Goal: Book appointment/travel/reservation

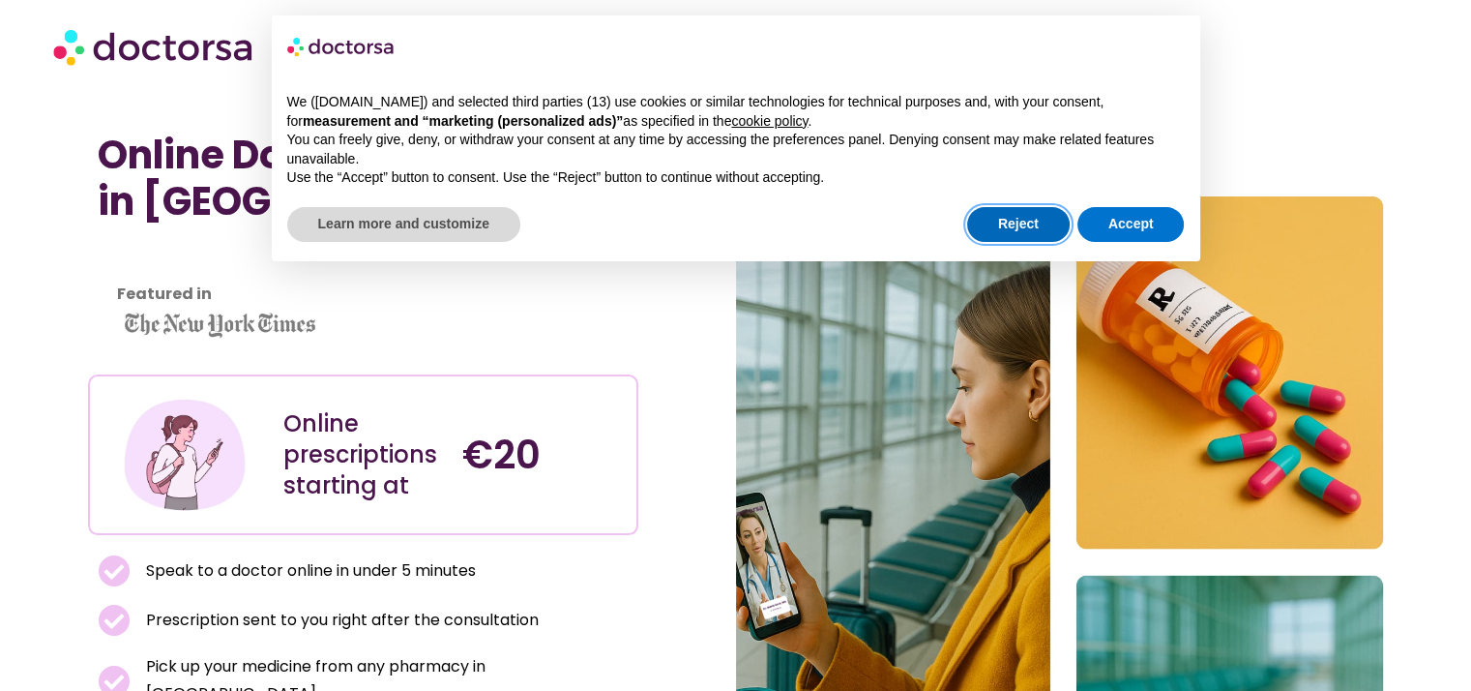
click at [1003, 234] on button "Reject" at bounding box center [1018, 224] width 103 height 35
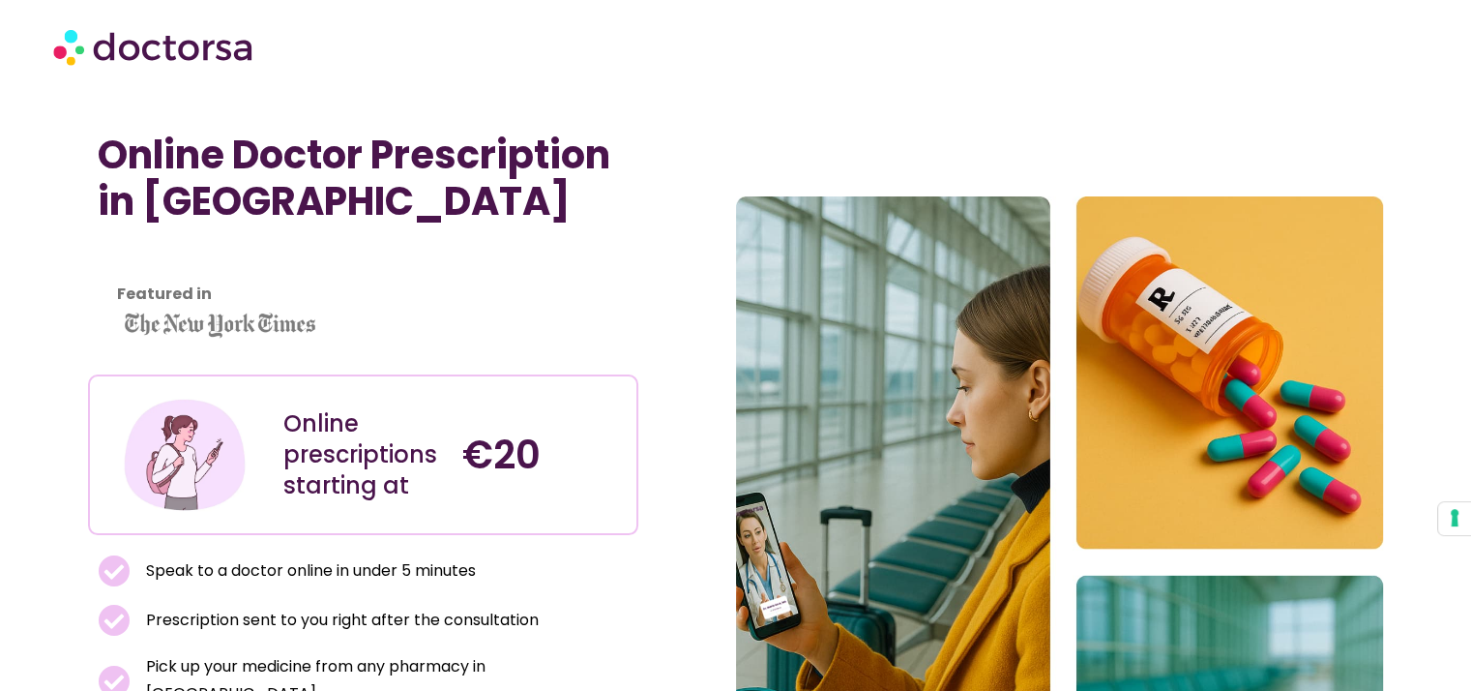
click at [74, 302] on section "Online Doctor Prescription in [GEOGRAPHIC_DATA] Featured in Online prescription…" at bounding box center [735, 562] width 1471 height 880
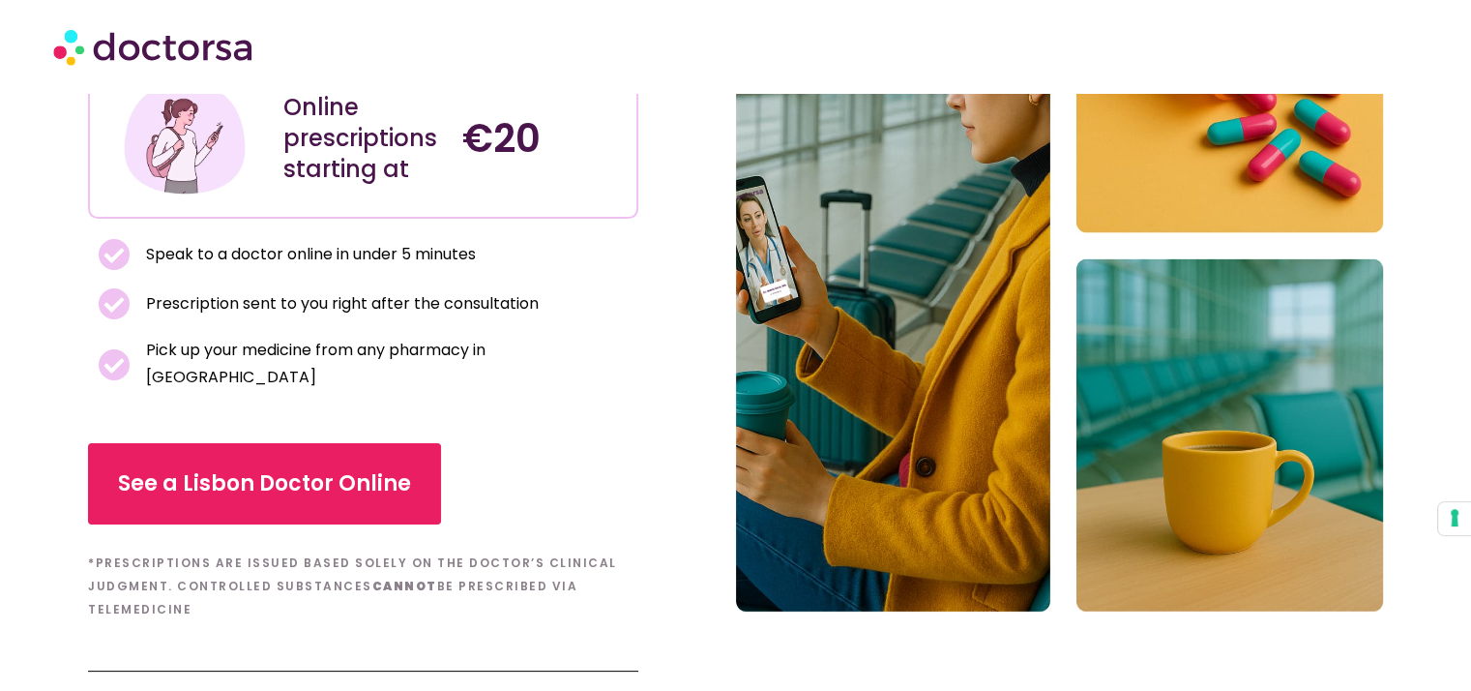
scroll to position [317, 0]
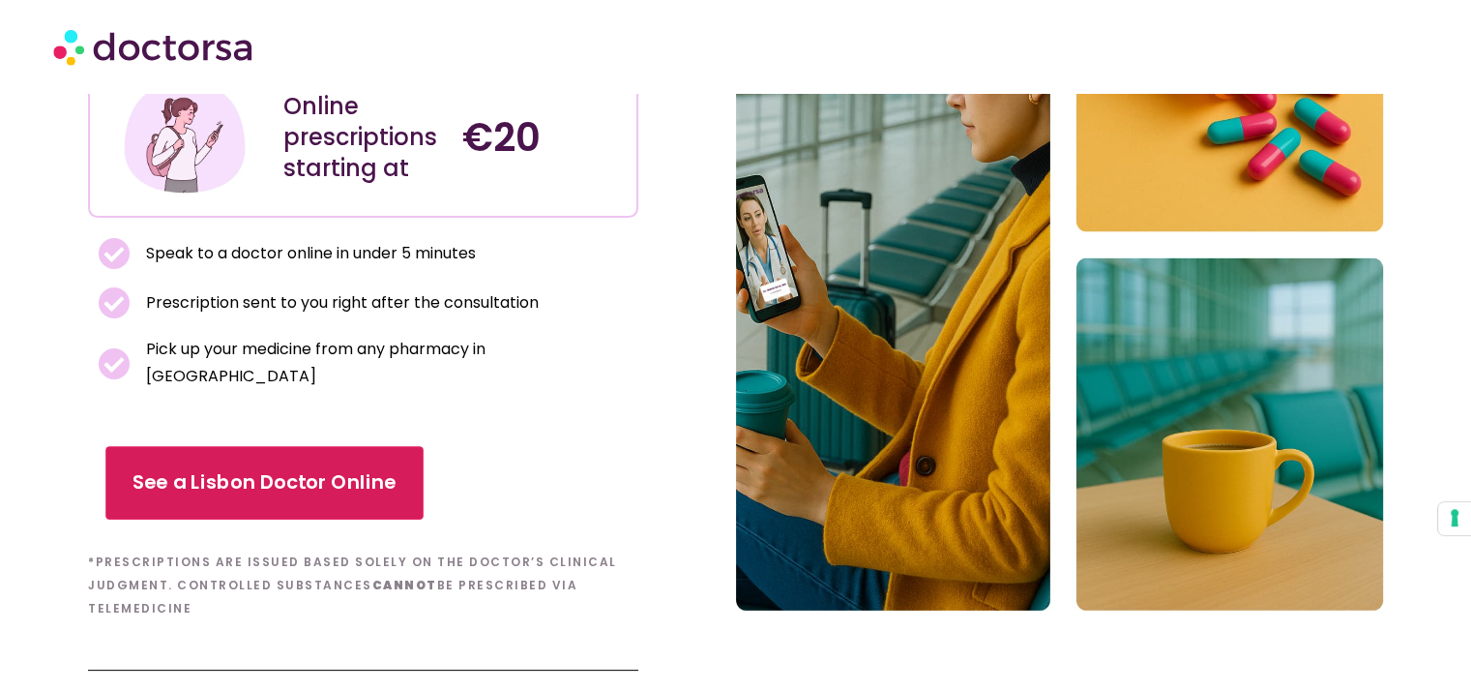
click at [304, 469] on span "See a Lisbon Doctor Online" at bounding box center [264, 483] width 264 height 28
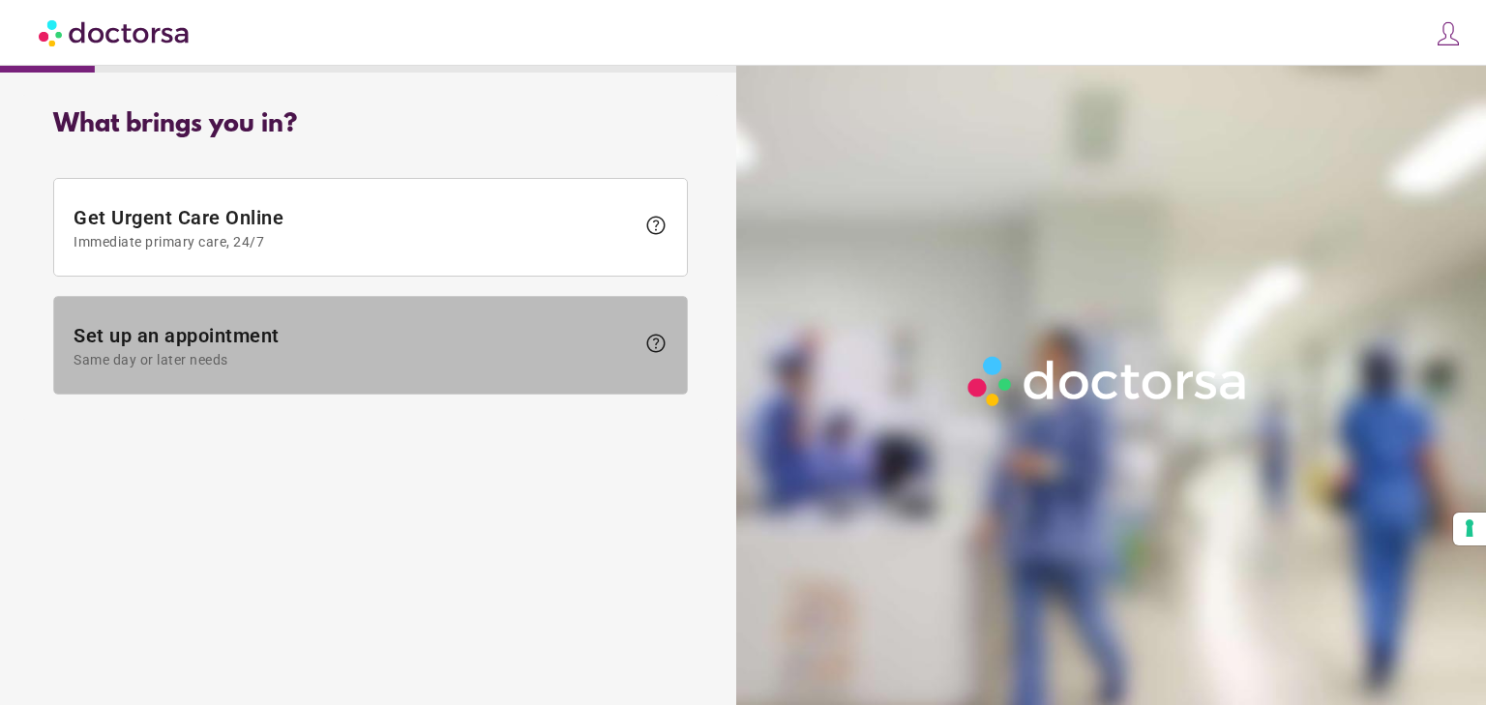
click at [174, 345] on span "Set up an appointment Same day or later needs" at bounding box center [354, 346] width 561 height 44
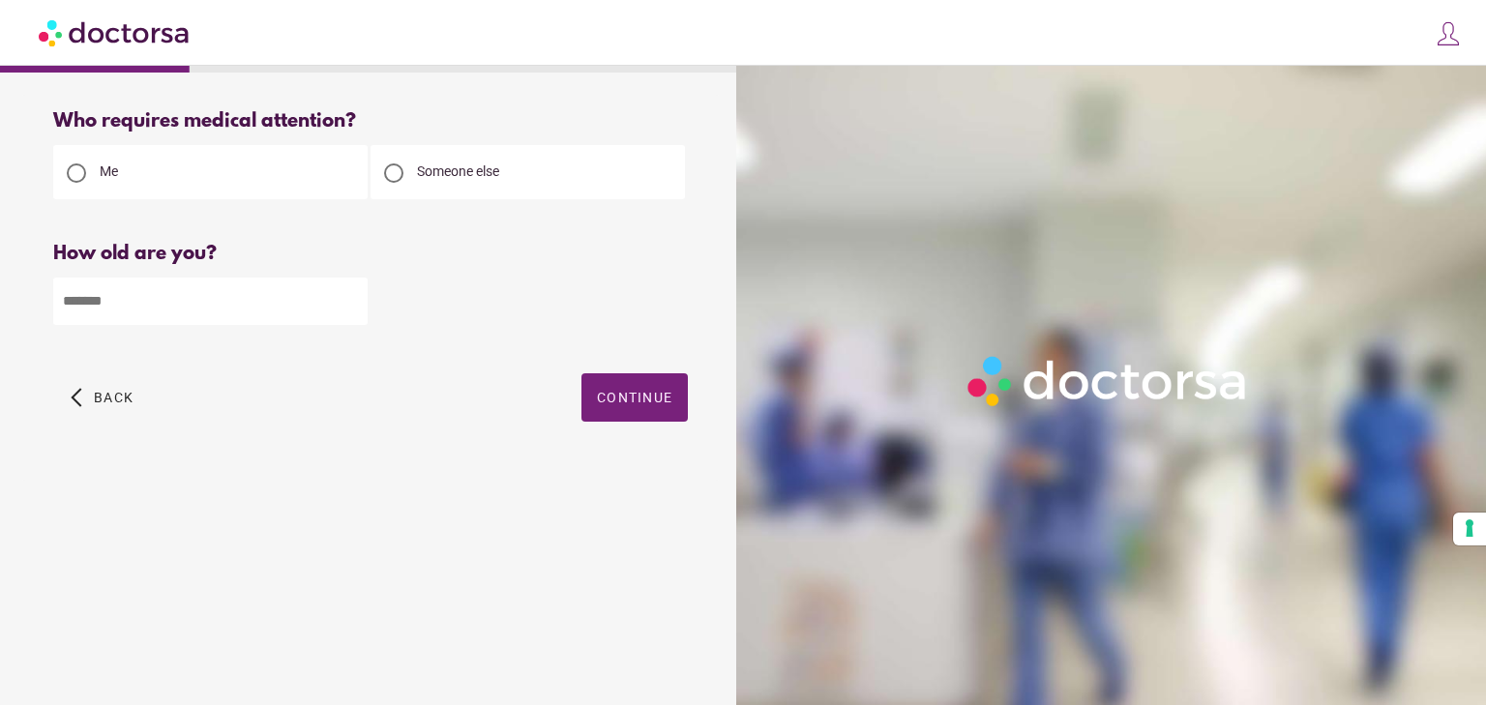
click at [184, 297] on input "number" at bounding box center [210, 301] width 314 height 47
type input "**"
click at [625, 389] on span "button" at bounding box center [634, 397] width 106 height 48
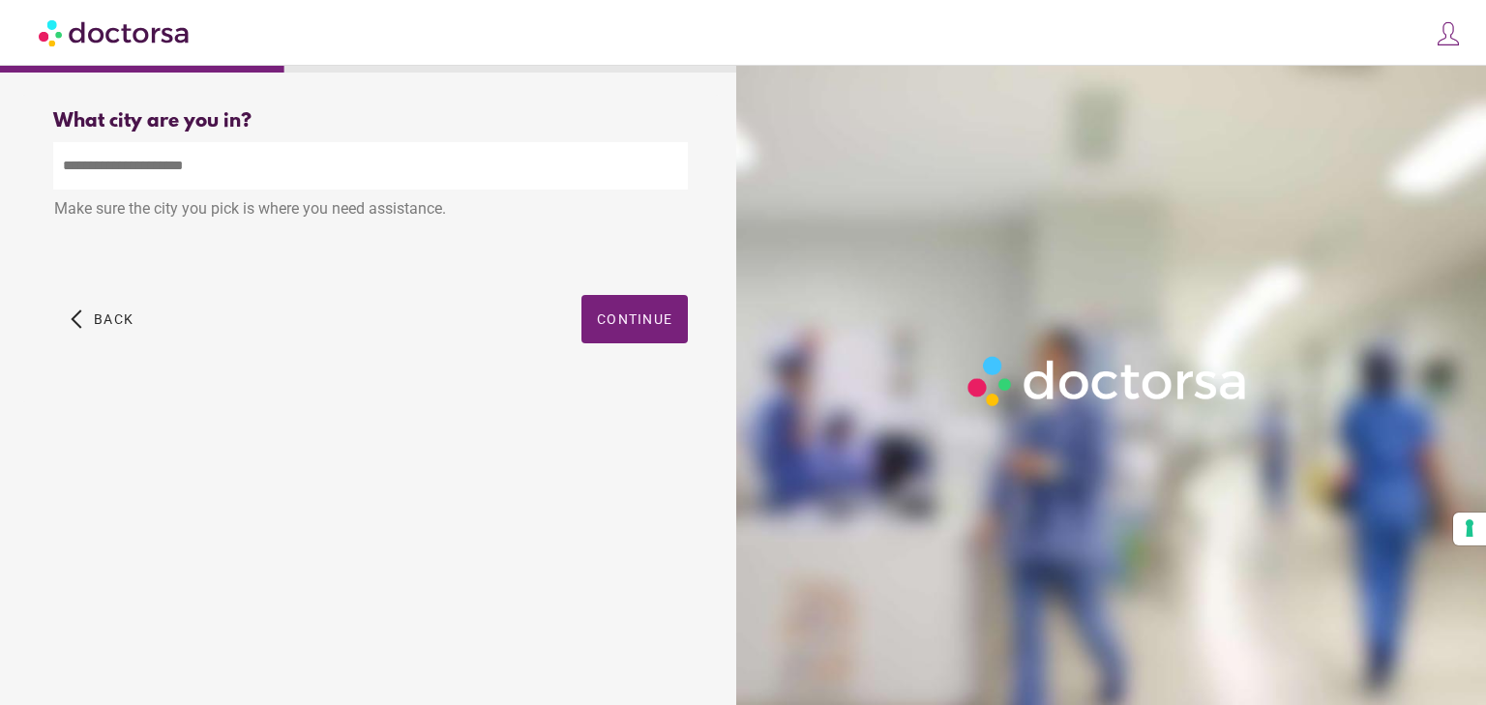
click at [267, 163] on input "text" at bounding box center [370, 165] width 634 height 47
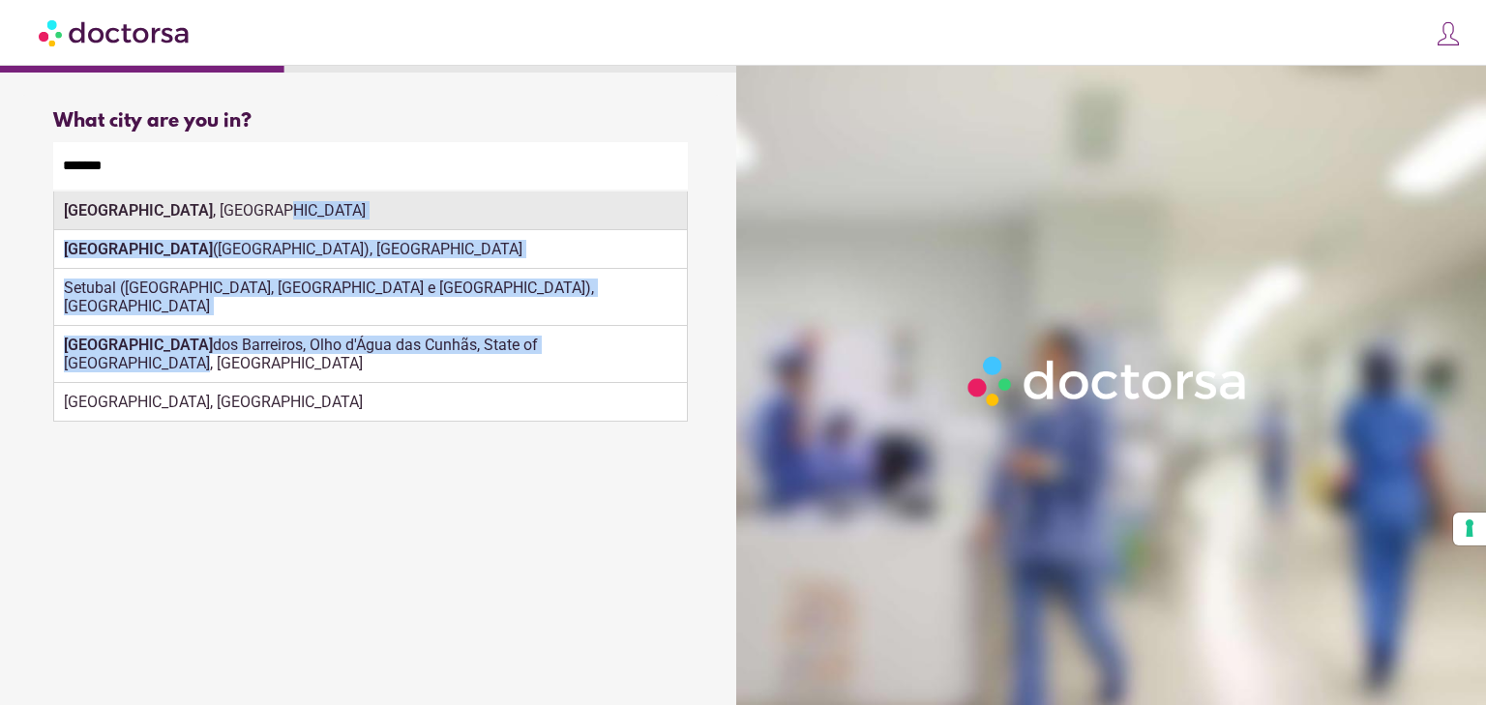
drag, startPoint x: 625, startPoint y: 325, endPoint x: 363, endPoint y: 205, distance: 288.2
click at [363, 205] on div "Setúbal , Portugal Setúbal (São Sebastião), Portugal Setubal (São Julião, Nossa…" at bounding box center [370, 306] width 634 height 230
click at [363, 205] on div "Setúbal , Portugal" at bounding box center [370, 210] width 633 height 39
type input "**********"
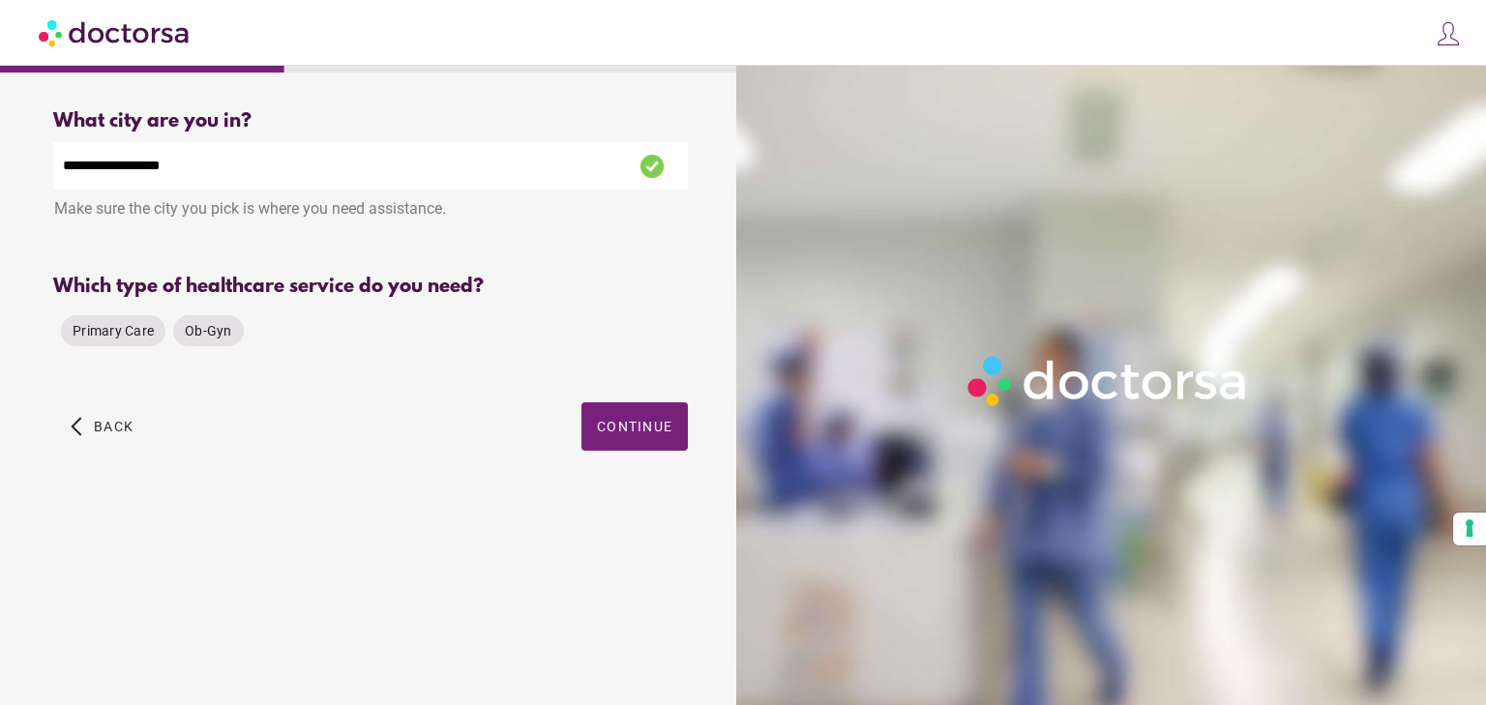
click at [634, 360] on div "Which type of healthcare service do you need? Primary Care Ob-Gyn Please select…" at bounding box center [370, 329] width 634 height 107
